Goal: Task Accomplishment & Management: Manage account settings

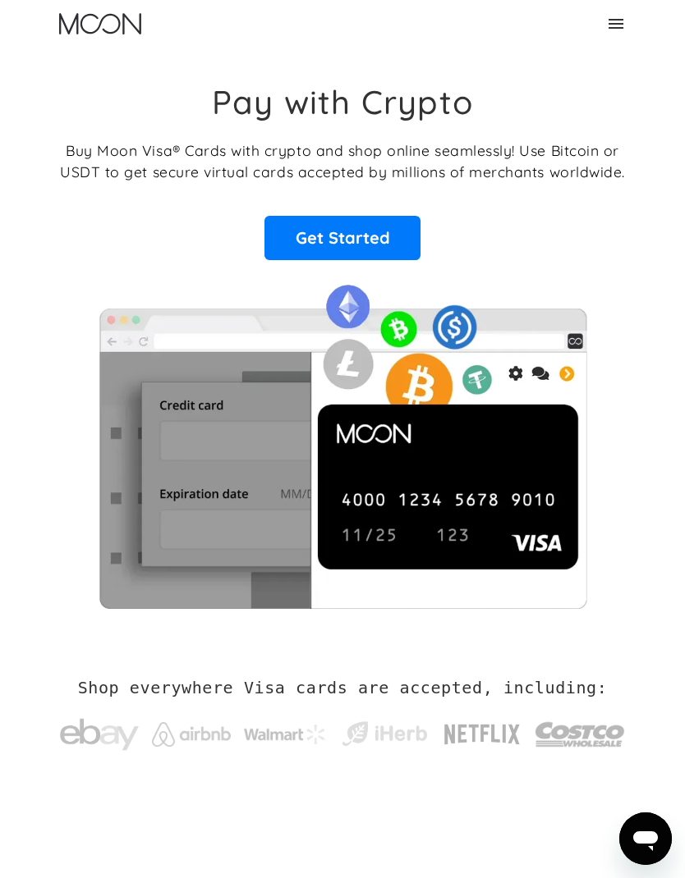
click at [625, 29] on icon at bounding box center [616, 24] width 20 height 20
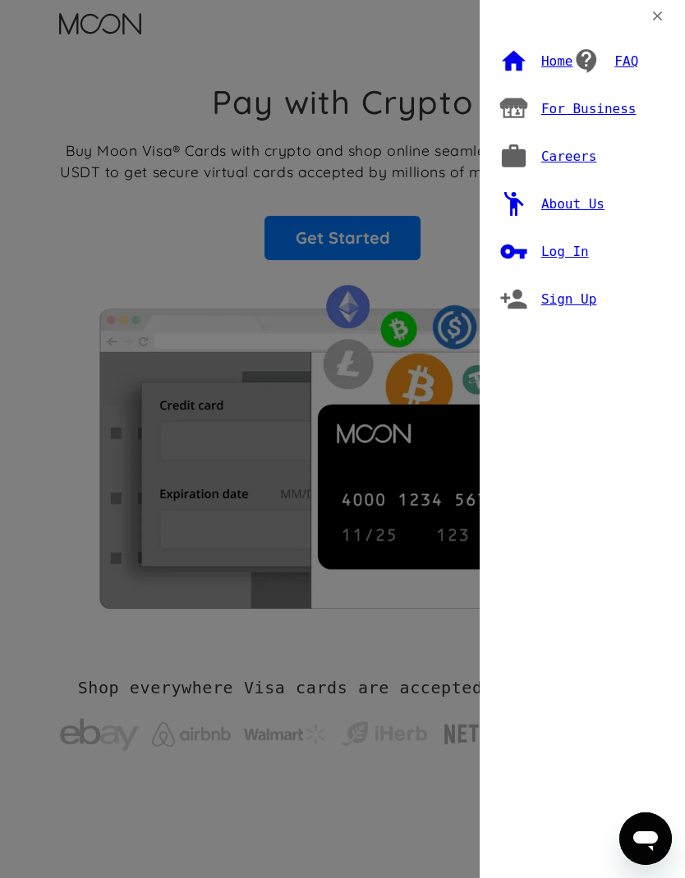
click at [567, 244] on div "Log In" at bounding box center [565, 252] width 48 height 16
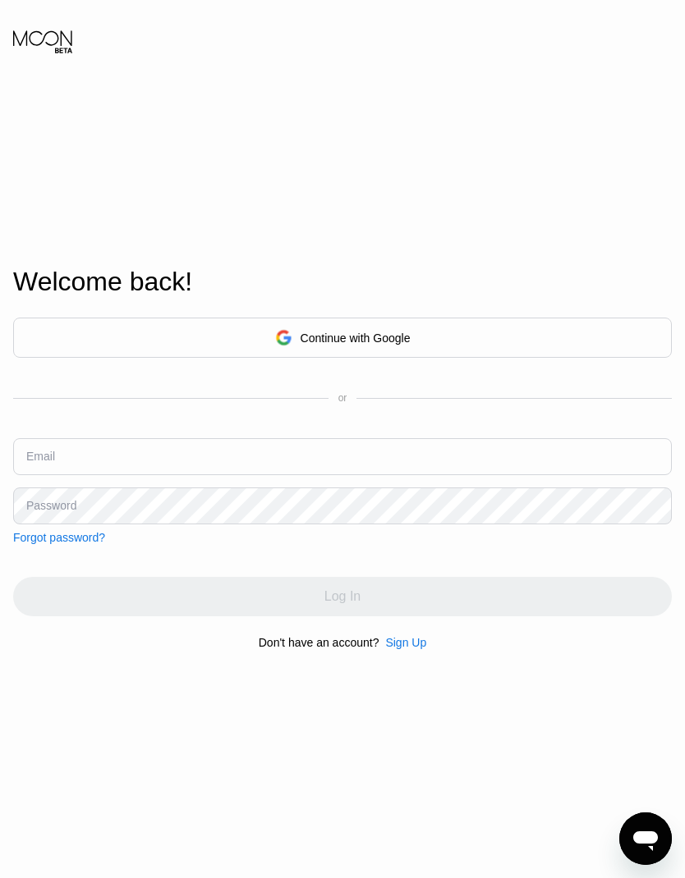
click at [374, 345] on div "Continue with Google" at bounding box center [355, 338] width 110 height 13
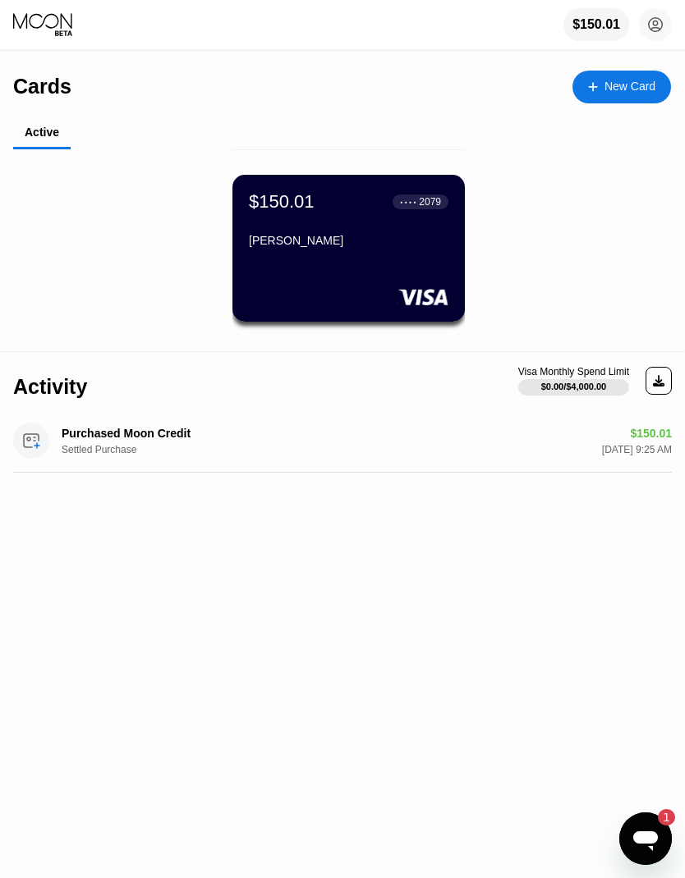
click at [374, 253] on div "Frode Asger" at bounding box center [348, 244] width 199 height 20
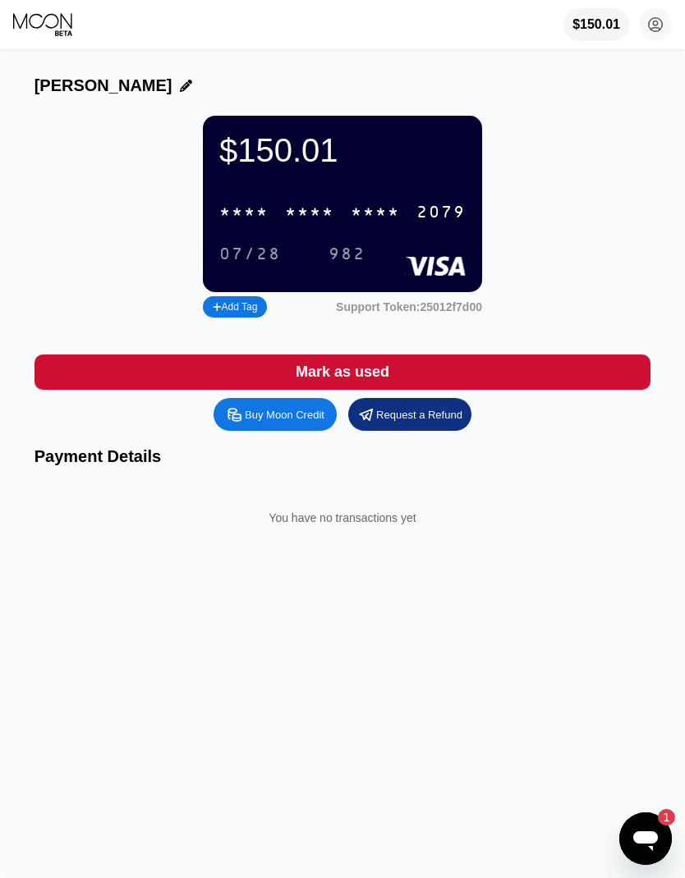
click at [372, 215] on div "* * * *" at bounding box center [375, 213] width 49 height 19
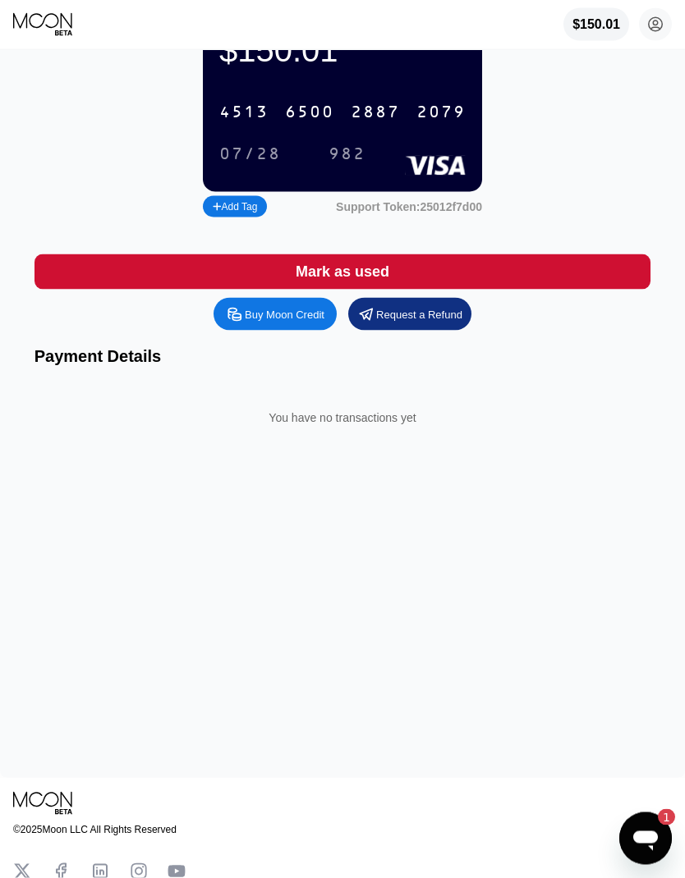
click at [647, 838] on icon "Open messaging window, 1 unread message" at bounding box center [645, 841] width 25 height 20
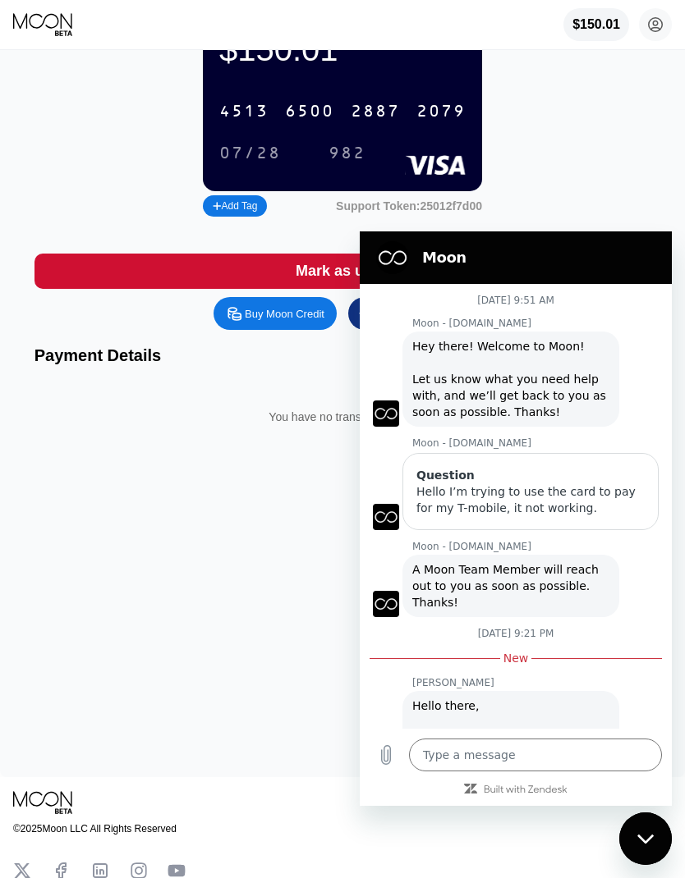
click at [621, 174] on div "$150.01 4513 6500 2887 2079 07/28 982 Add Tag Support Token: 25012f7d00" at bounding box center [342, 118] width 617 height 206
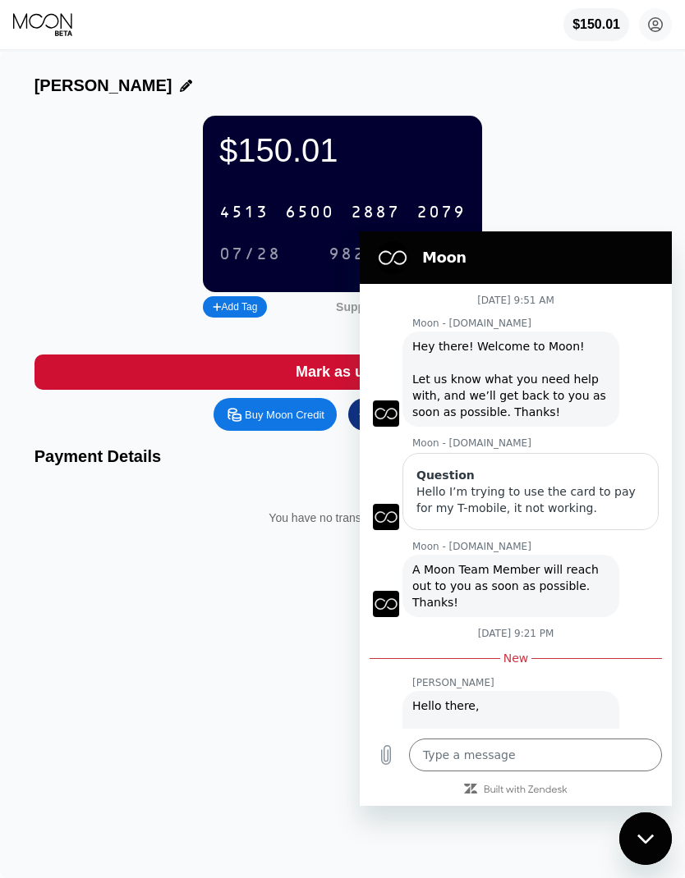
click at [50, 26] on icon at bounding box center [44, 24] width 62 height 25
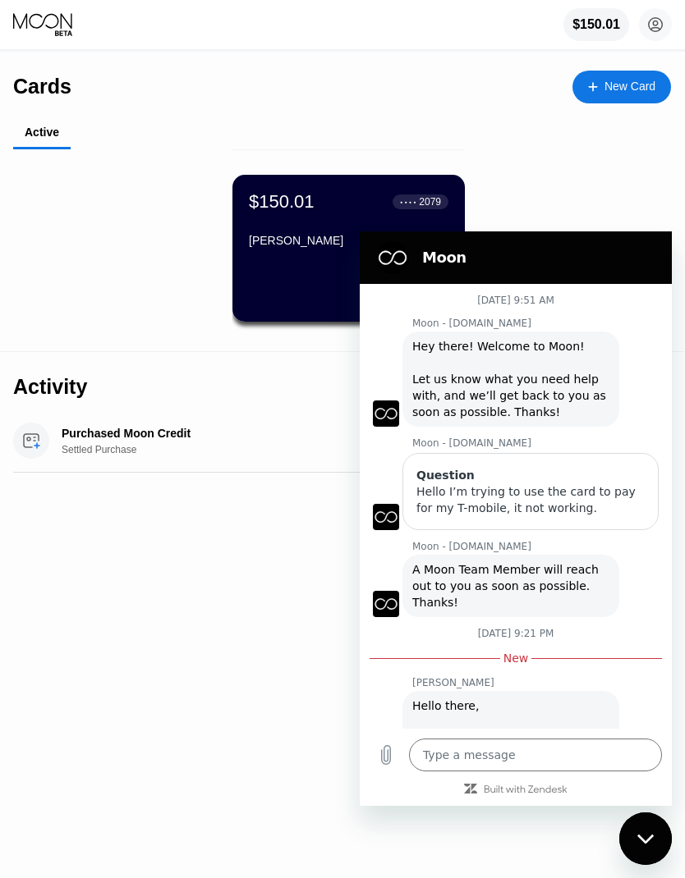
type textarea "x"
